Goal: Book appointment/travel/reservation

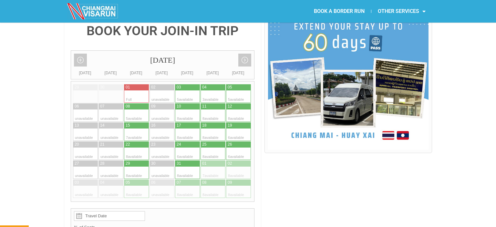
scroll to position [136, 0]
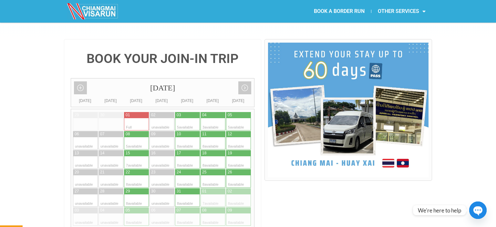
click at [190, 156] on div at bounding box center [193, 162] width 13 height 12
type input "[DATE]"
radio input "true"
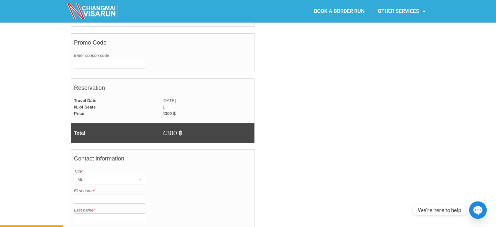
scroll to position [395, 0]
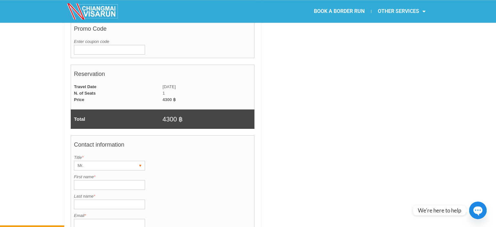
click at [78, 161] on div "Mr." at bounding box center [103, 165] width 58 height 9
click at [82, 174] on li "Mr." at bounding box center [106, 179] width 65 height 10
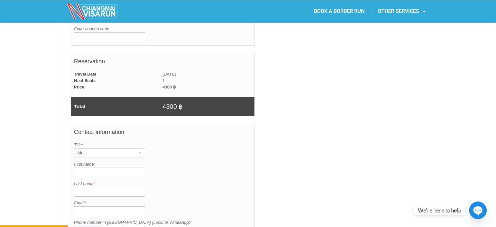
scroll to position [428, 0]
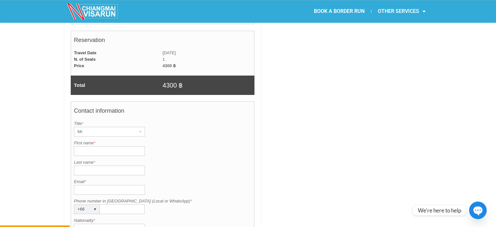
click at [76, 146] on input "First name *" at bounding box center [109, 151] width 71 height 10
type input "[PERSON_NAME]"
click at [81, 166] on input "Last name *" at bounding box center [109, 171] width 71 height 10
type input "[PERSON_NAME]"
drag, startPoint x: 79, startPoint y: 173, endPoint x: 131, endPoint y: 165, distance: 51.9
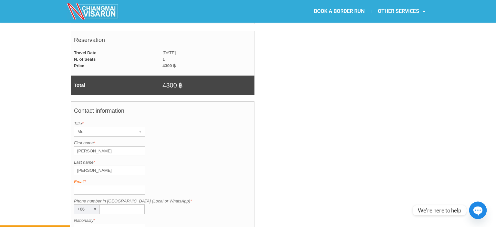
click at [81, 185] on input "Email *" at bounding box center [109, 190] width 71 height 10
type input "[EMAIL_ADDRESS][DOMAIN_NAME]"
click at [93, 205] on div "▾" at bounding box center [94, 209] width 9 height 9
click at [96, 212] on li "[GEOGRAPHIC_DATA]" at bounding box center [106, 217] width 65 height 10
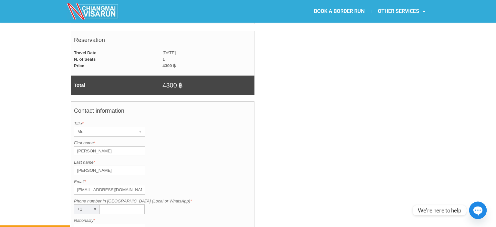
click at [101, 204] on input "Phone number in [GEOGRAPHIC_DATA] (Local or WhatsApp) *" at bounding box center [122, 209] width 45 height 10
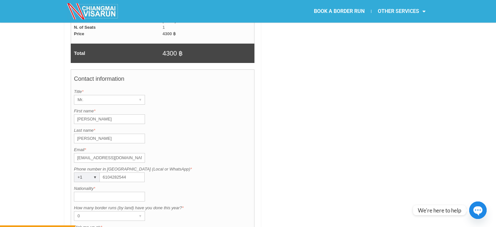
scroll to position [463, 0]
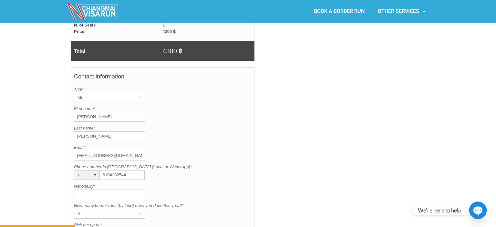
type input "6104282544"
click at [80, 189] on input "Nationality *" at bounding box center [109, 194] width 71 height 10
type input "A"
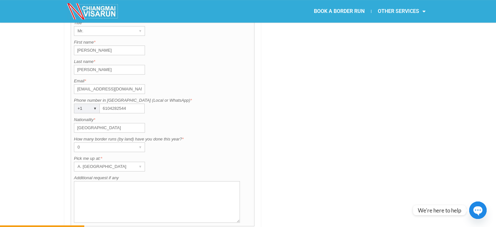
scroll to position [531, 0]
type input "[GEOGRAPHIC_DATA]"
click at [140, 160] on div "▾" at bounding box center [140, 164] width 9 height 9
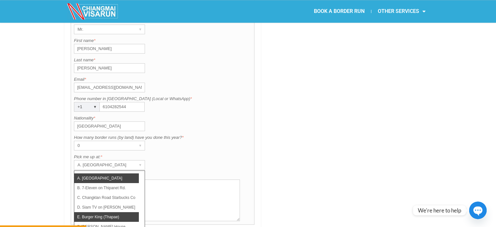
click at [87, 212] on li "E. Burger King (Thapae)" at bounding box center [106, 217] width 65 height 10
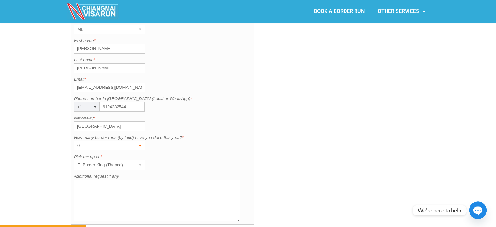
click at [85, 141] on div "0" at bounding box center [103, 145] width 58 height 9
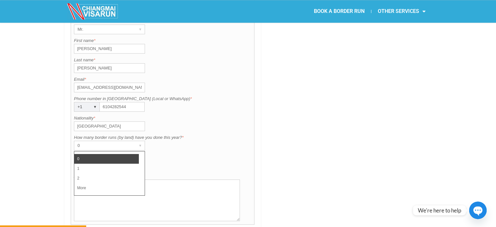
drag, startPoint x: 84, startPoint y: 168, endPoint x: 88, endPoint y: 168, distance: 3.9
click at [84, 183] on li "More" at bounding box center [106, 188] width 65 height 10
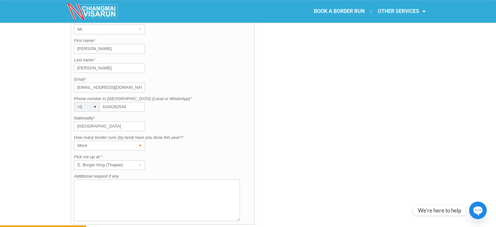
click at [139, 141] on div "▾" at bounding box center [140, 145] width 9 height 9
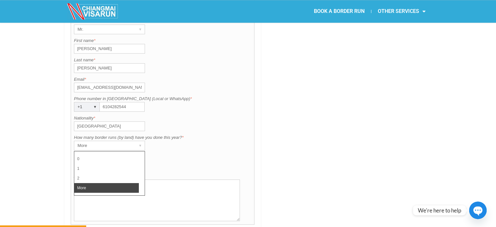
click at [94, 183] on li "More" at bounding box center [106, 188] width 65 height 10
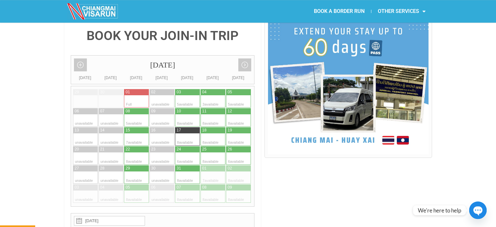
scroll to position [156, 0]
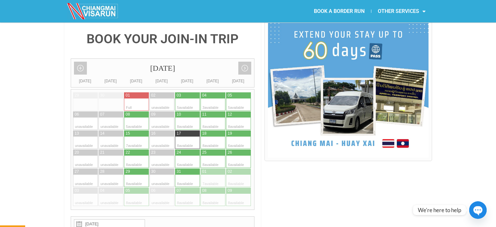
click at [235, 136] on div at bounding box center [232, 142] width 13 height 12
type input "19 October 2025"
radio input "true"
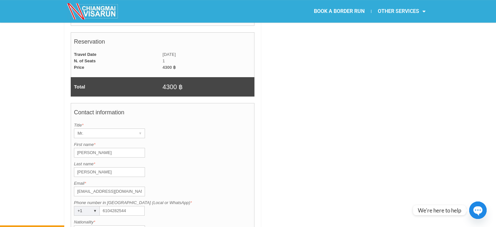
scroll to position [394, 0]
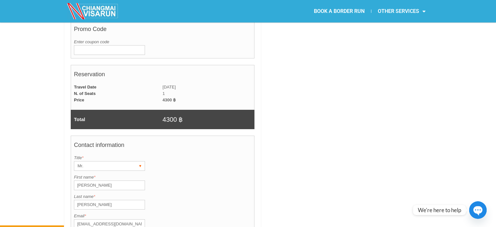
click at [91, 161] on div "Mr." at bounding box center [103, 165] width 58 height 9
click at [83, 174] on li "Mr." at bounding box center [106, 179] width 65 height 10
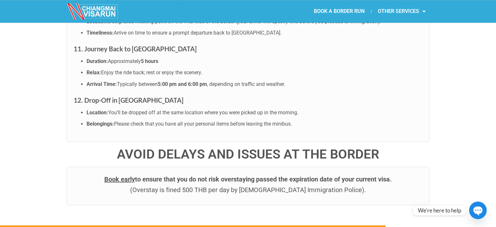
scroll to position [2507, 0]
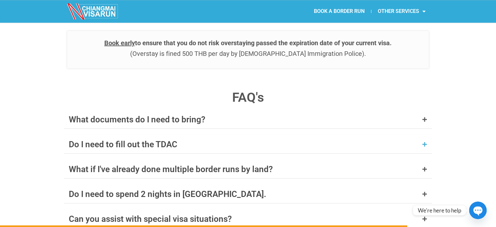
click at [424, 142] on icon at bounding box center [424, 144] width 5 height 5
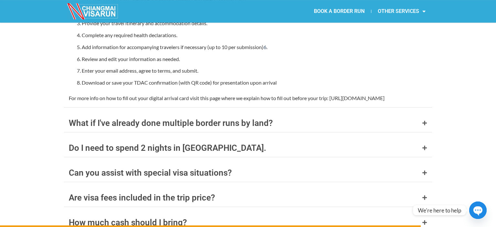
scroll to position [2745, 0]
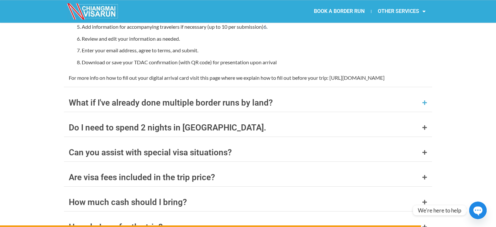
click at [424, 100] on icon at bounding box center [424, 102] width 5 height 5
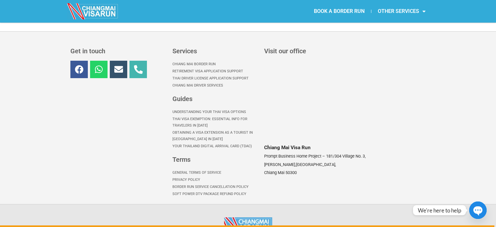
scroll to position [2978, 0]
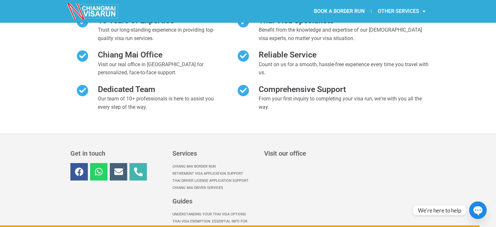
click at [119, 167] on icon at bounding box center [118, 171] width 9 height 9
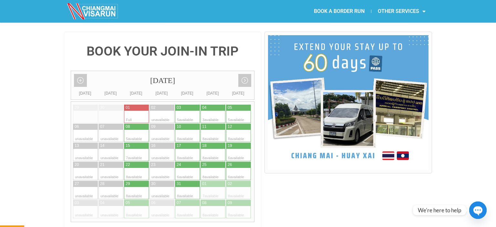
scroll to position [146, 0]
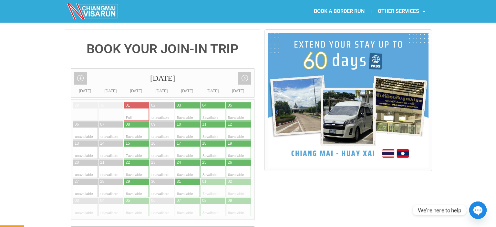
click at [396, 49] on img at bounding box center [348, 100] width 160 height 135
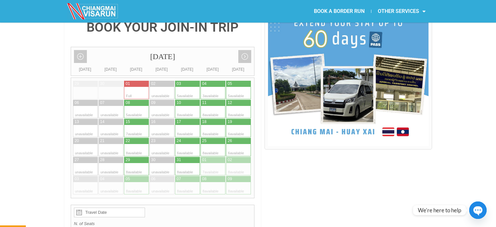
scroll to position [170, 0]
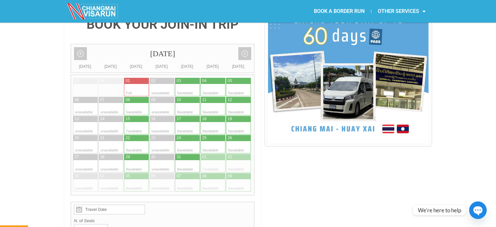
click at [133, 135] on div at bounding box center [130, 138] width 13 height 6
type input "[DATE]"
radio input "true"
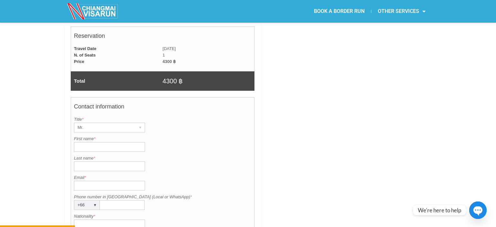
scroll to position [463, 0]
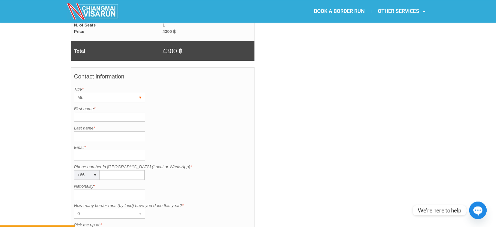
click at [86, 93] on div "Mr." at bounding box center [103, 97] width 58 height 9
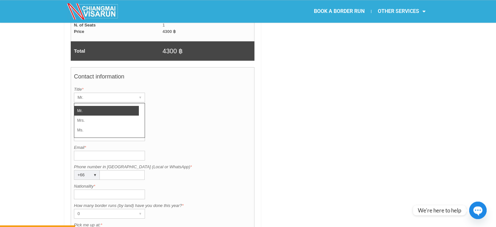
click at [106, 106] on li "Mr." at bounding box center [106, 111] width 65 height 10
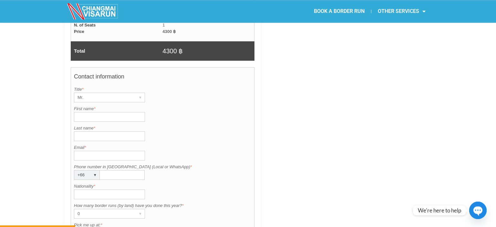
click at [85, 112] on input "First name *" at bounding box center [109, 117] width 71 height 10
type input "[PERSON_NAME]"
click at [80, 131] on input "Last name *" at bounding box center [109, 136] width 71 height 10
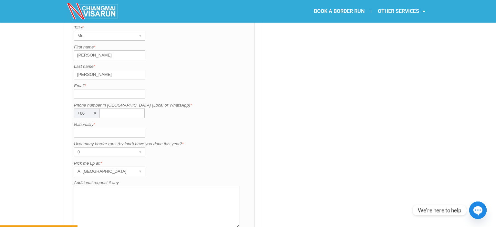
scroll to position [531, 0]
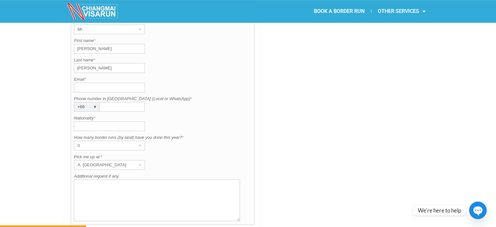
type input "[PERSON_NAME]"
click at [77, 83] on input "Email *" at bounding box center [109, 88] width 71 height 10
type input "[EMAIL_ADDRESS][DOMAIN_NAME]"
click at [94, 102] on div "▾" at bounding box center [94, 106] width 9 height 9
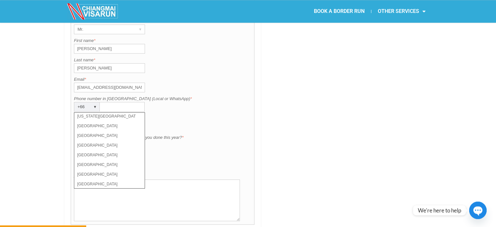
scroll to position [2063, 0]
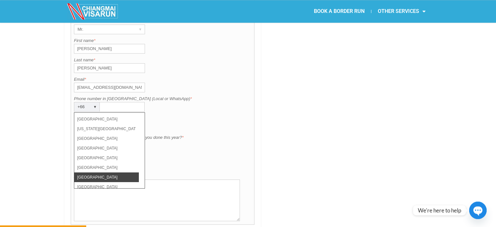
click at [103, 172] on li "[GEOGRAPHIC_DATA]" at bounding box center [106, 177] width 65 height 10
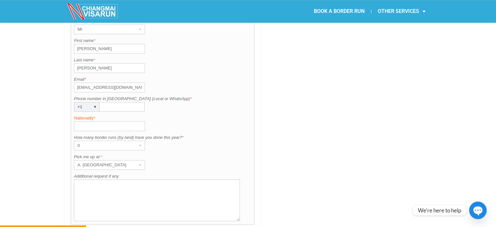
drag, startPoint x: 106, startPoint y: 89, endPoint x: 149, endPoint y: 98, distance: 43.5
click at [108, 102] on input "Phone number in [GEOGRAPHIC_DATA] (Local or WhatsApp) *" at bounding box center [122, 107] width 45 height 10
click at [109, 102] on input "610" at bounding box center [122, 107] width 45 height 10
type input "6104282544"
click at [79, 121] on input "Nationality *" at bounding box center [109, 126] width 71 height 10
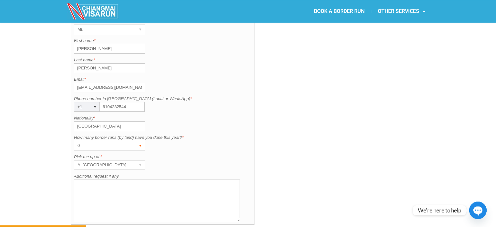
type input "[GEOGRAPHIC_DATA]"
click at [139, 141] on div "▾" at bounding box center [140, 145] width 9 height 9
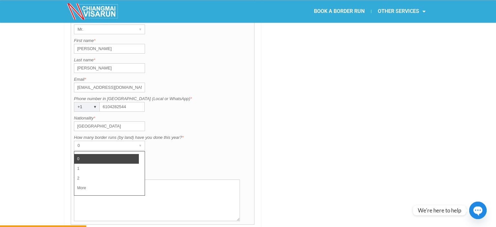
click at [78, 183] on li "More" at bounding box center [106, 188] width 65 height 10
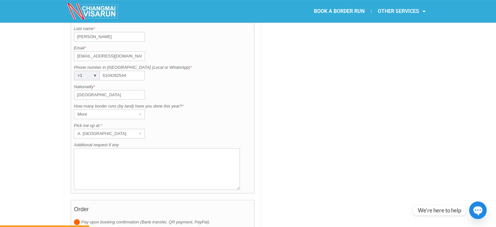
scroll to position [565, 0]
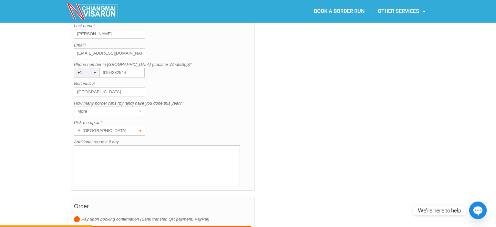
click at [139, 126] on div "▾" at bounding box center [140, 130] width 9 height 9
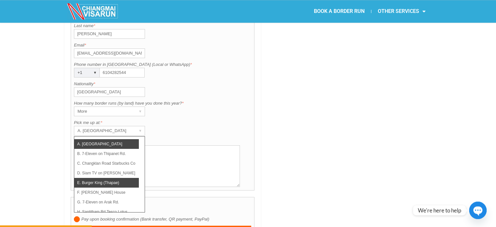
click at [101, 178] on li "E. Burger King (Thapae)" at bounding box center [106, 183] width 65 height 10
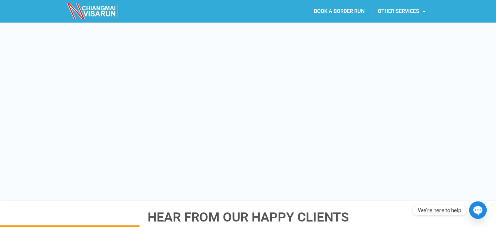
scroll to position [871, 0]
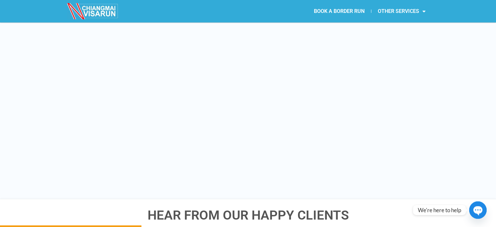
click at [467, 102] on div "WE OFFER 12 PICK UP LOCATIONS IN [GEOGRAPHIC_DATA], SELECT THE CLOSEST LOCATION…" at bounding box center [248, 87] width 496 height 223
click at [439, 73] on div "WE OFFER 12 PICK UP LOCATIONS IN [GEOGRAPHIC_DATA], SELECT THE CLOSEST LOCATION…" at bounding box center [248, 87] width 496 height 223
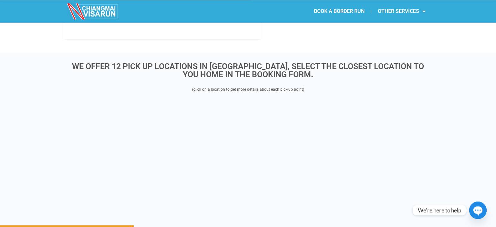
scroll to position [769, 0]
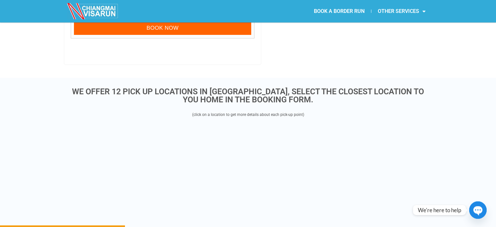
click at [154, 87] on div "WE OFFER 12 PICK UP LOCATIONS IN [GEOGRAPHIC_DATA], SELECT THE CLOSEST LOCATION…" at bounding box center [248, 184] width 368 height 201
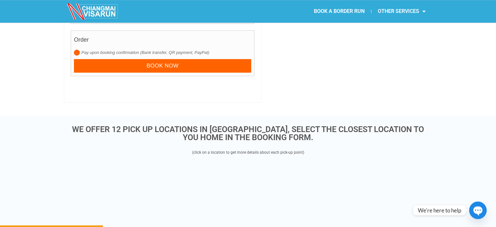
scroll to position [735, 0]
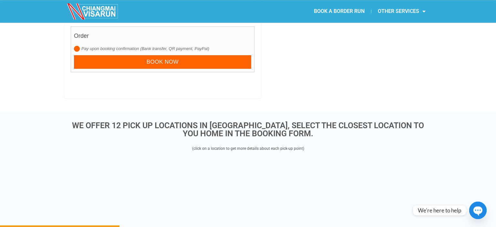
click at [477, 209] on icon "button" at bounding box center [477, 210] width 11 height 11
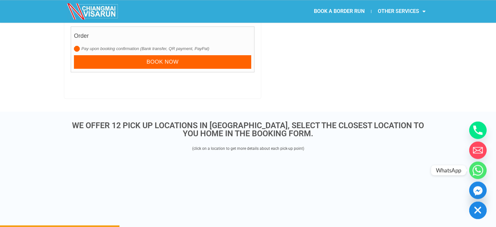
click at [477, 172] on circle "Whatsapp" at bounding box center [477, 169] width 17 height 17
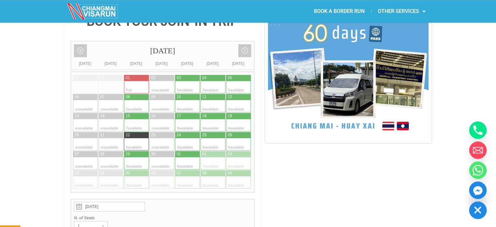
scroll to position [88, 0]
